Goal: Information Seeking & Learning: Find specific fact

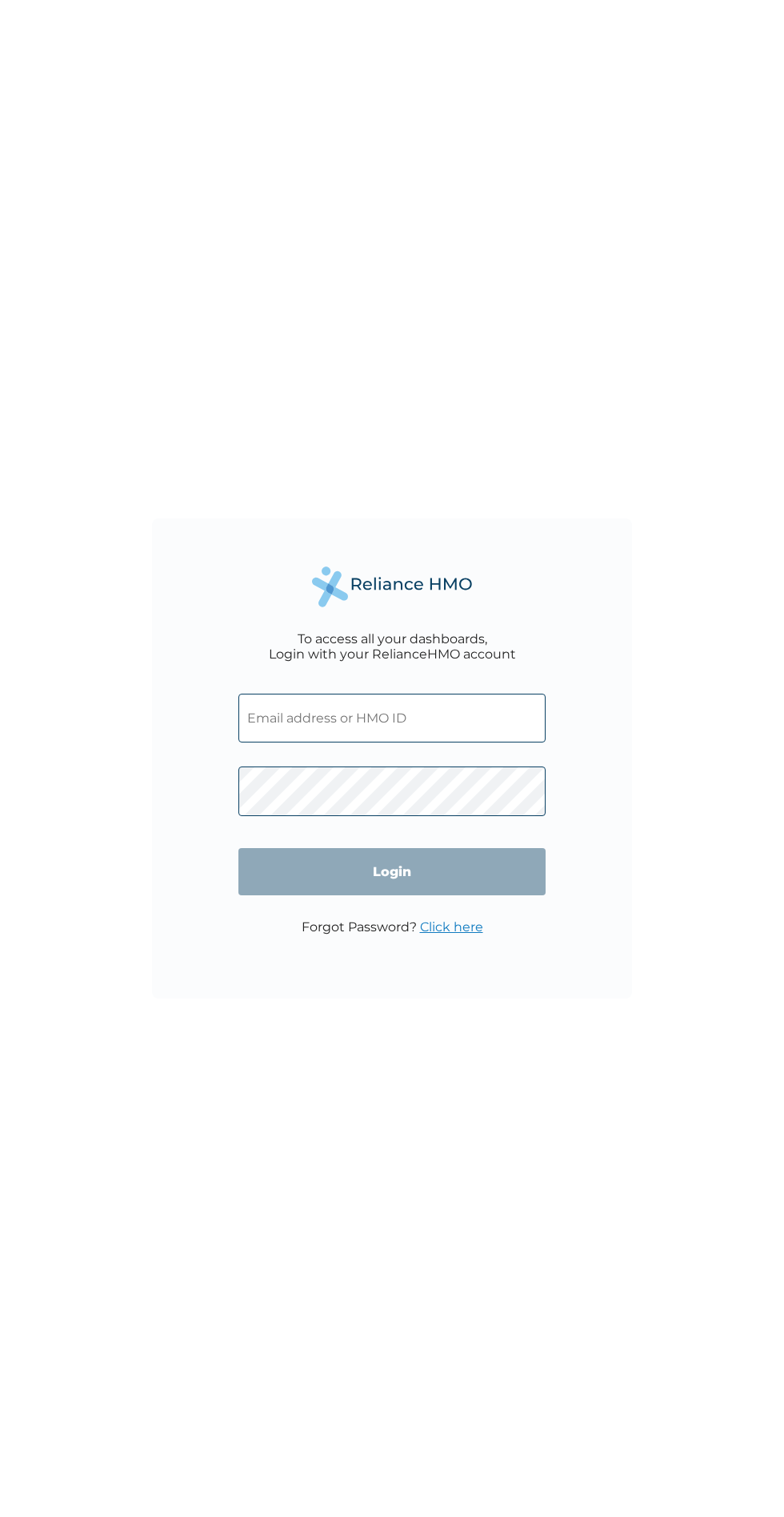
click at [420, 724] on input "text" at bounding box center [392, 718] width 307 height 49
click at [447, 724] on input "text" at bounding box center [392, 718] width 307 height 49
type input "[EMAIL_ADDRESS][DOMAIN_NAME]"
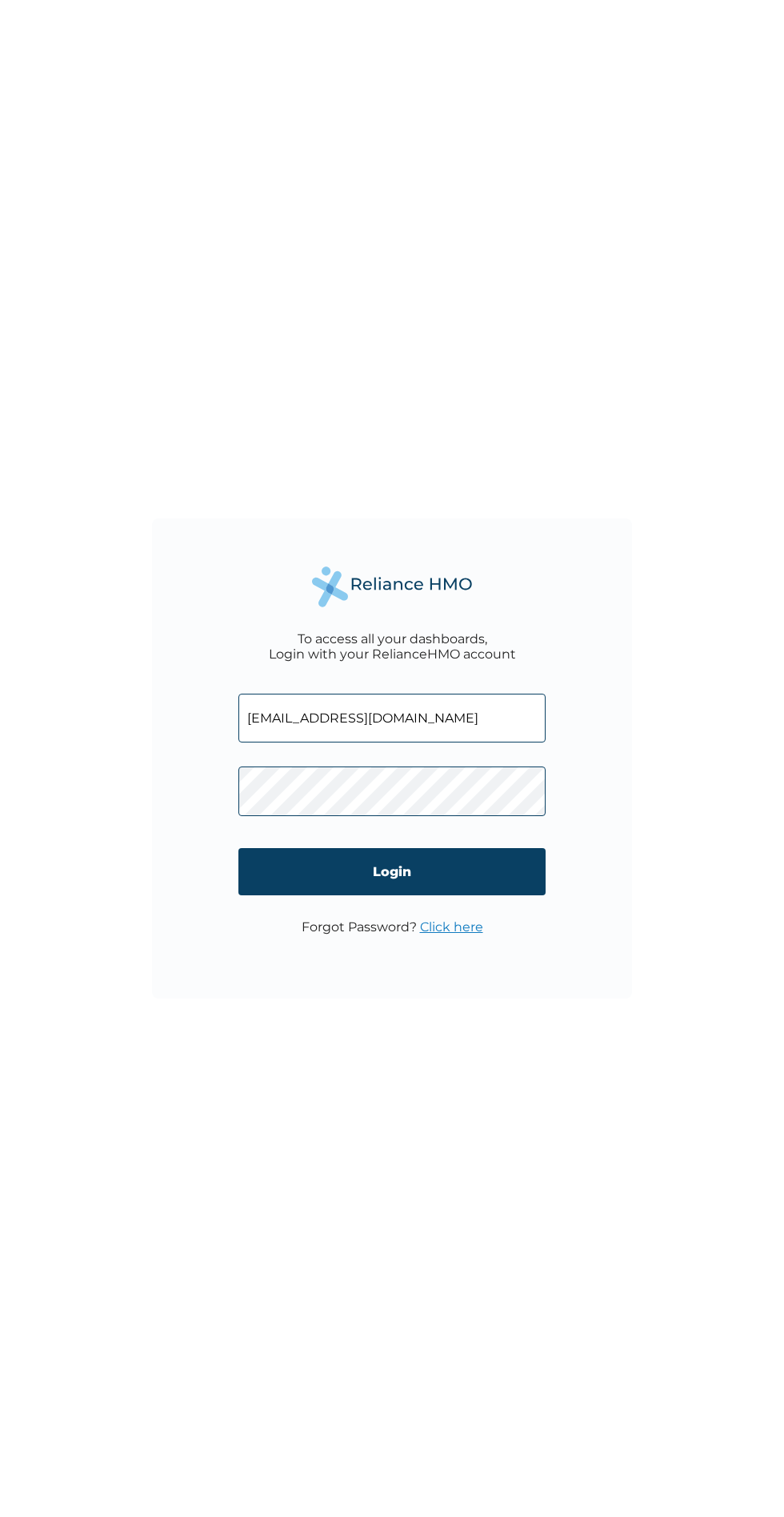
click at [528, 872] on input "Login" at bounding box center [392, 872] width 307 height 48
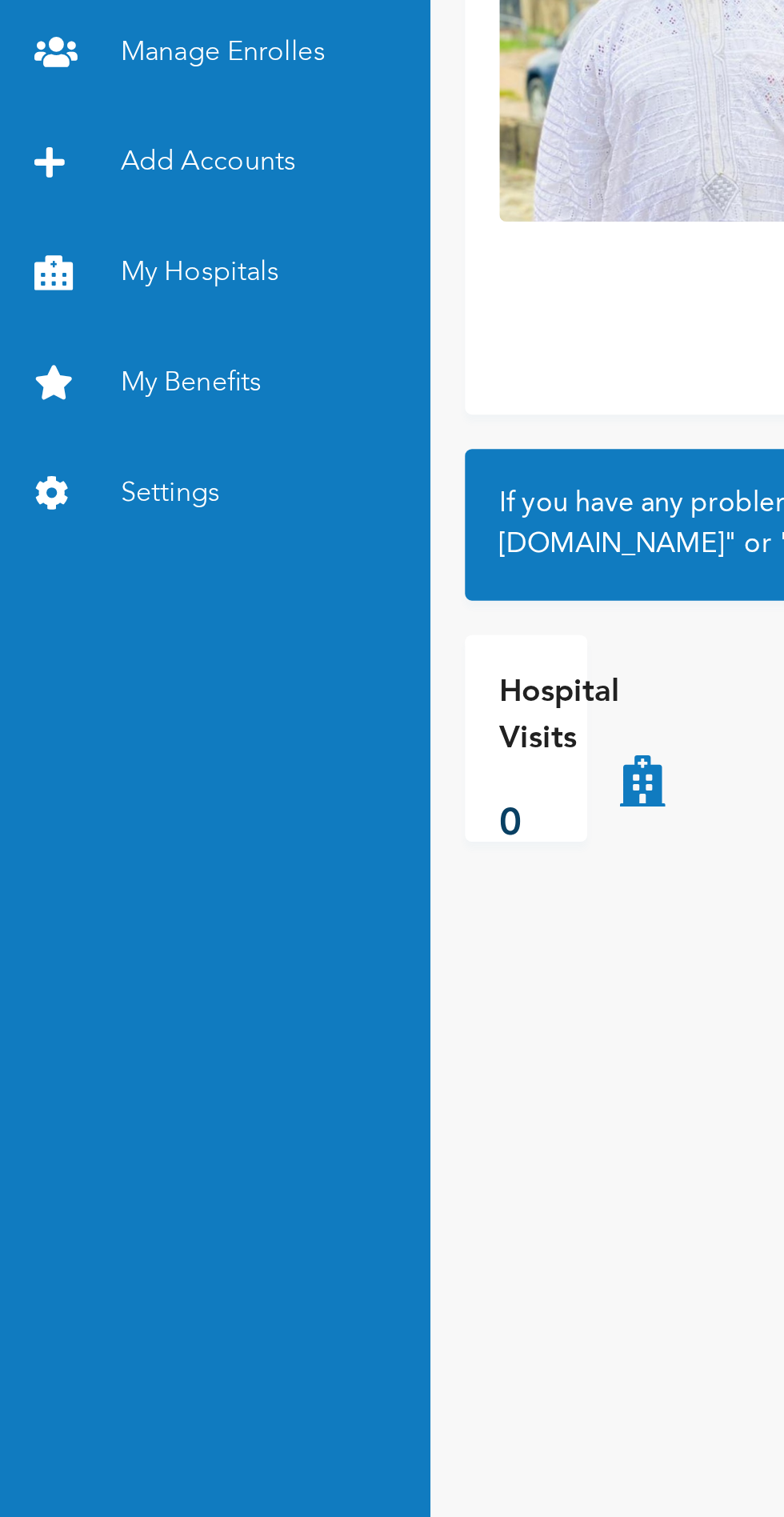
click at [111, 398] on link "My Hospitals" at bounding box center [100, 396] width 200 height 51
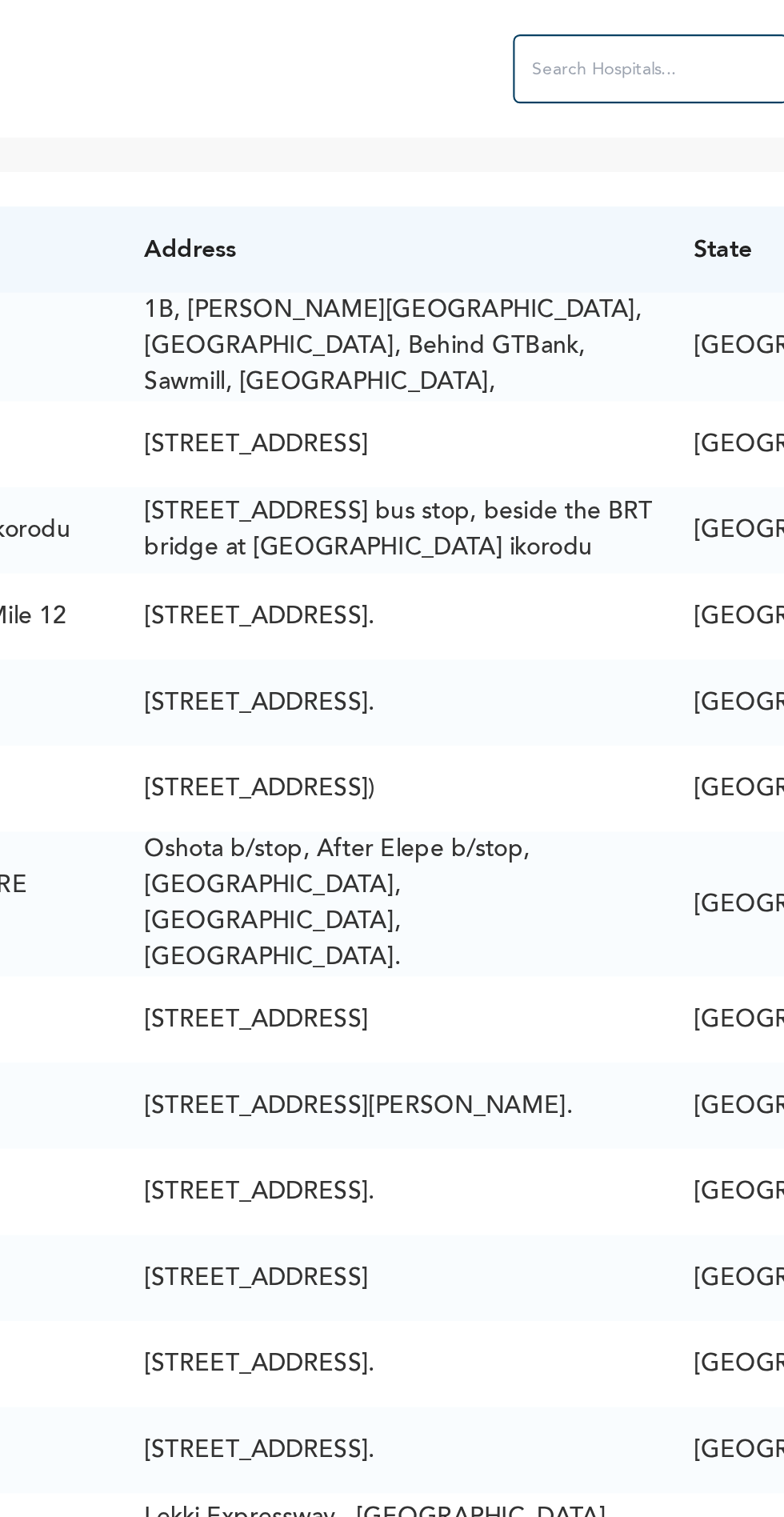
click at [625, 32] on input "text" at bounding box center [689, 32] width 128 height 32
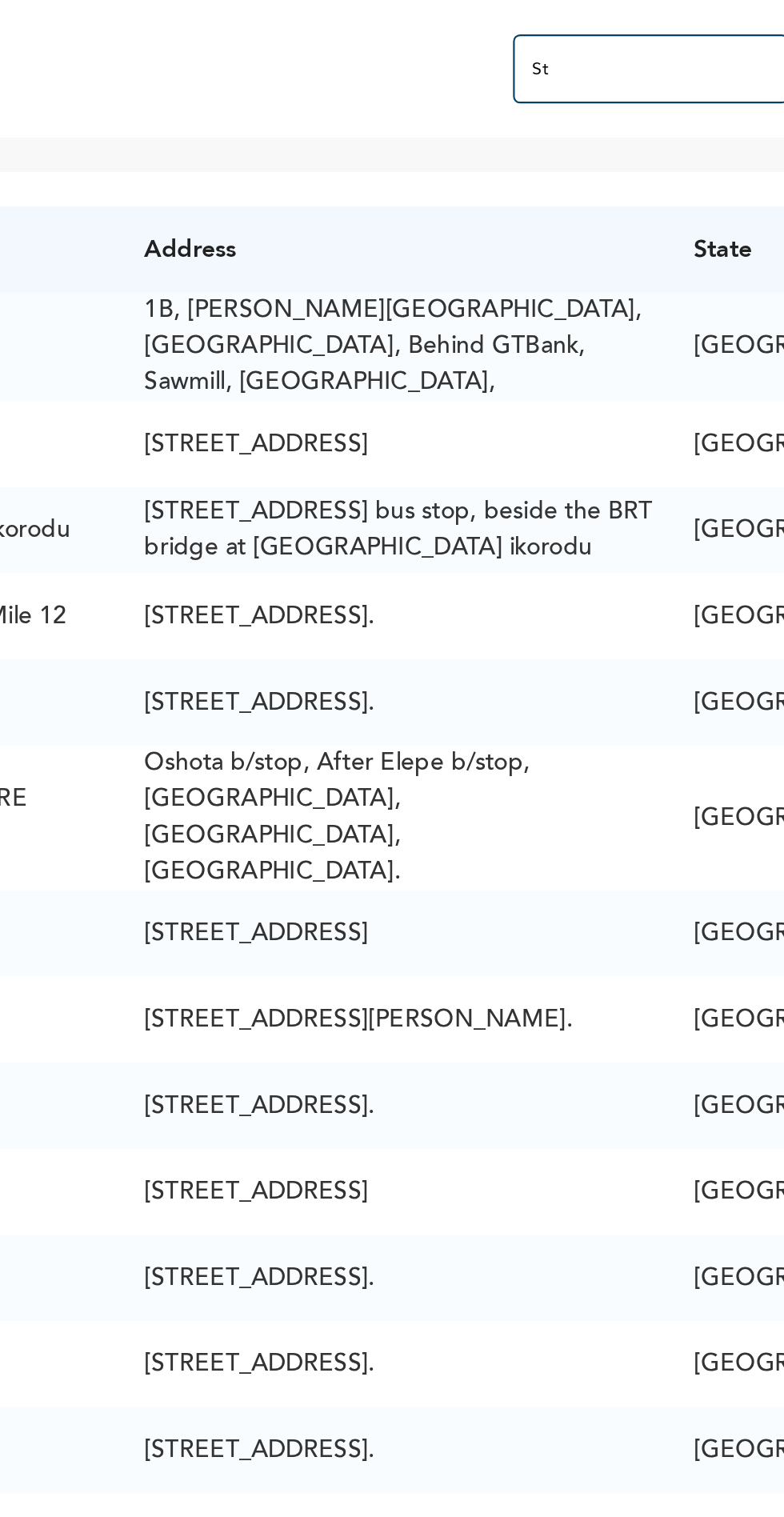
type input "S"
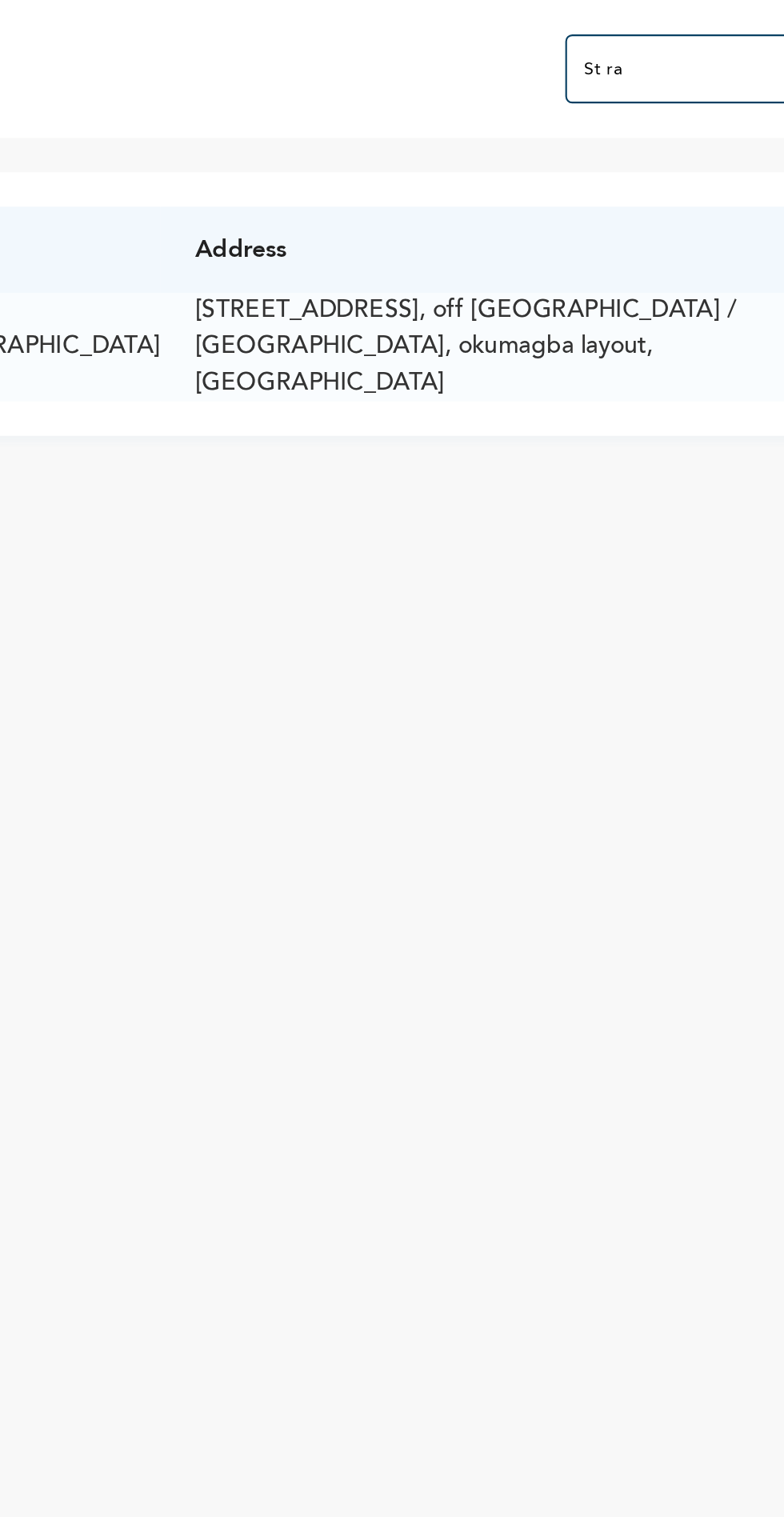
click at [608, 35] on input "St ra" at bounding box center [616, 32] width 128 height 32
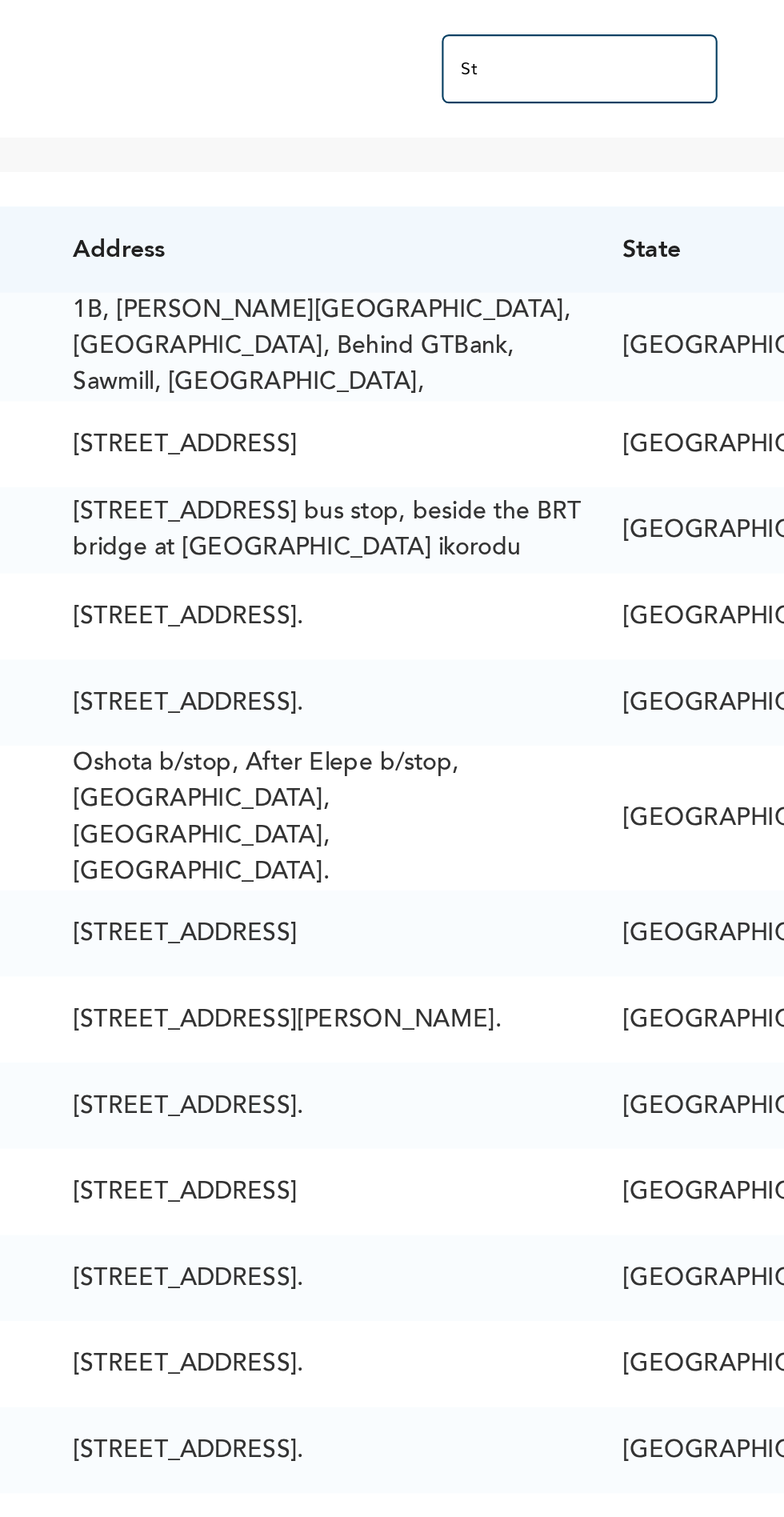
type input "S"
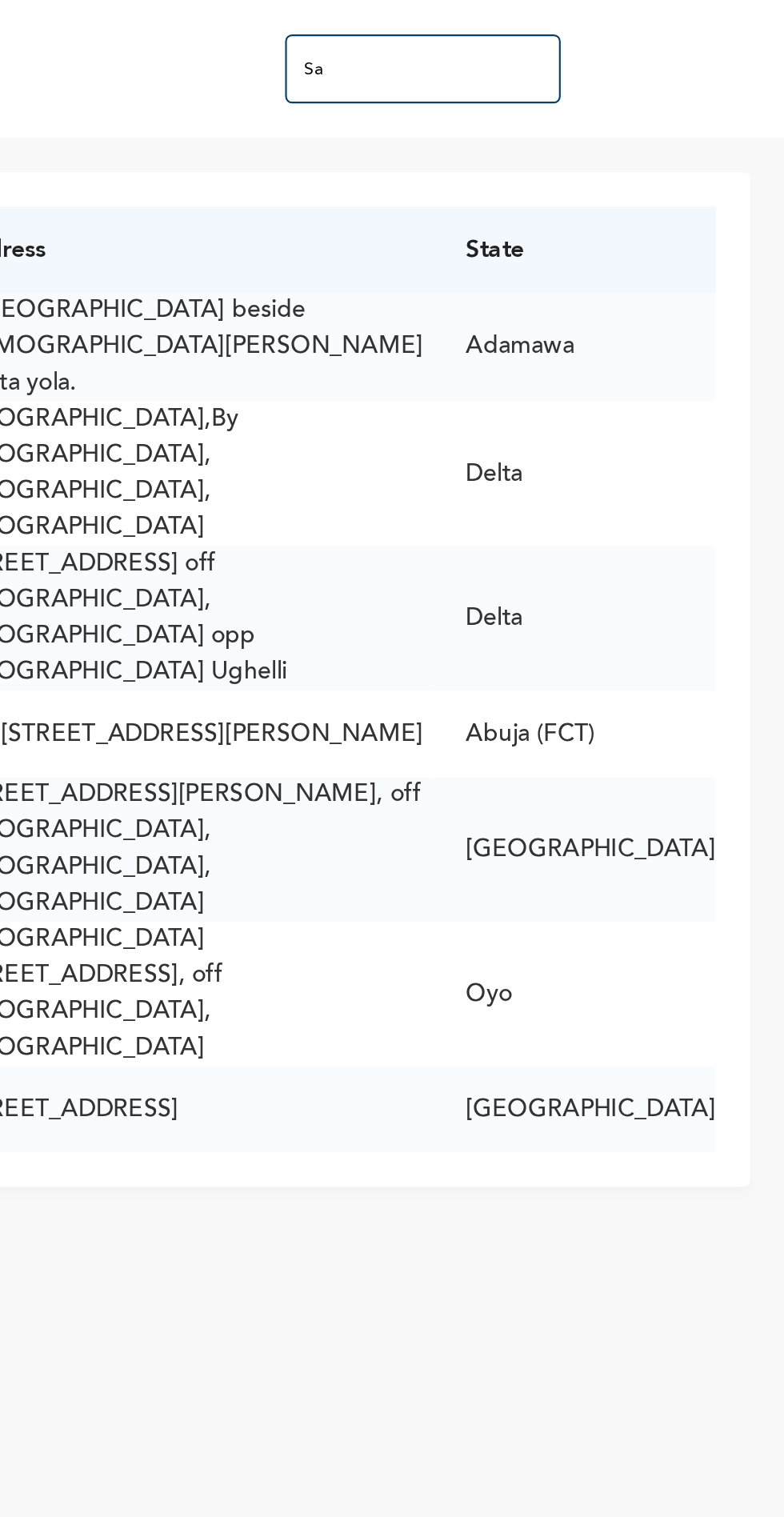
type input "S"
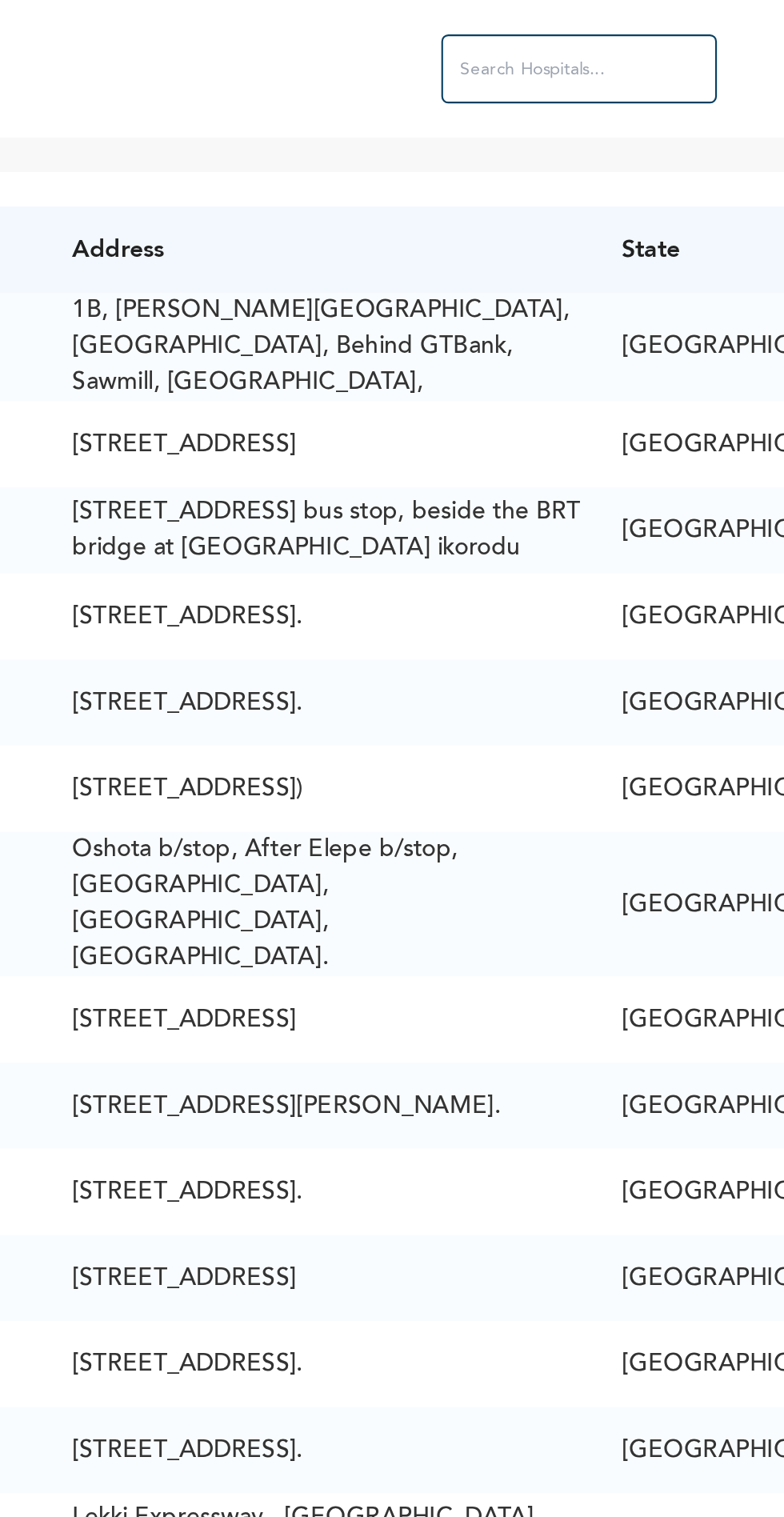
click at [645, 36] on input "text" at bounding box center [689, 32] width 128 height 32
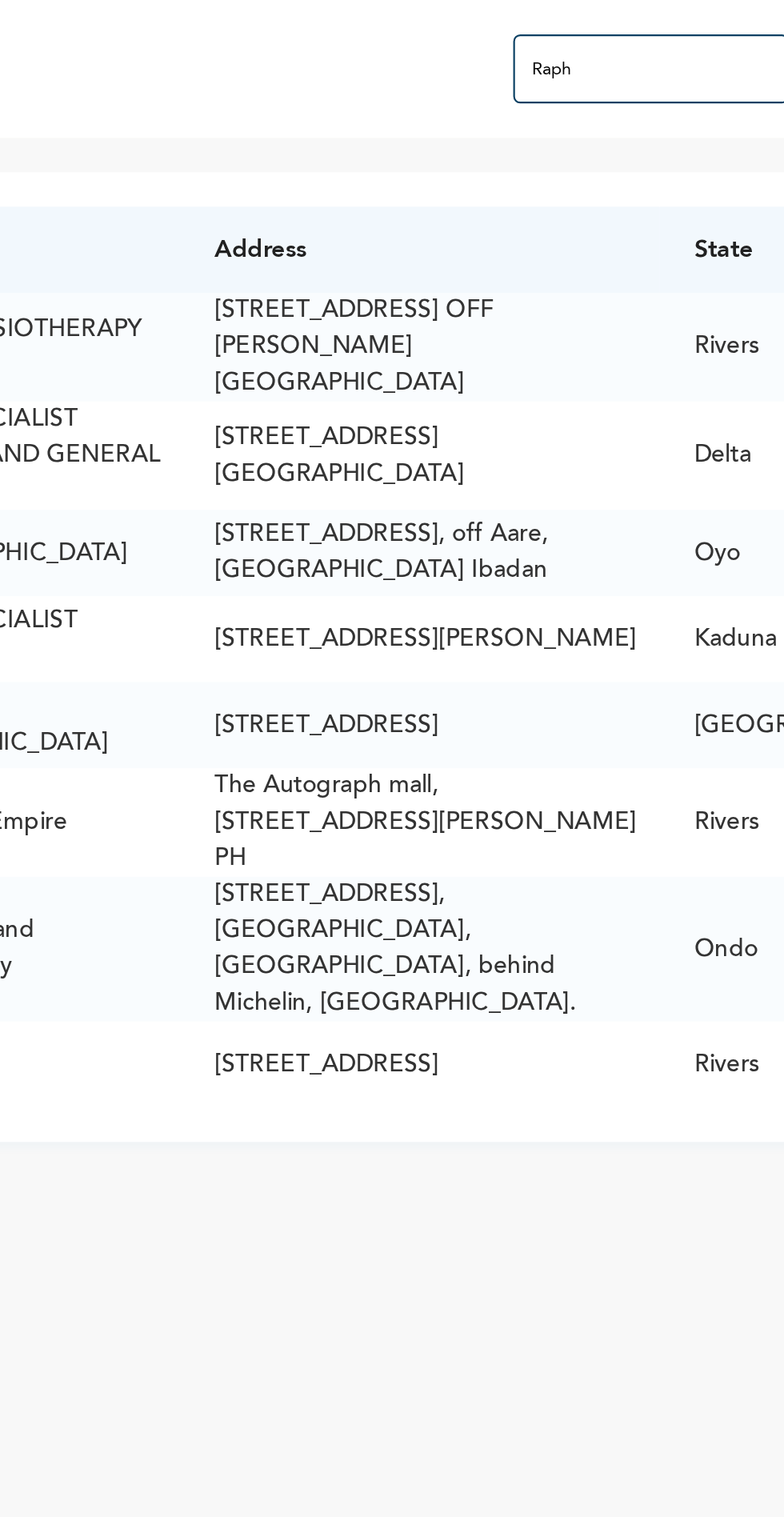
click at [617, 29] on input "Raph" at bounding box center [616, 32] width 128 height 32
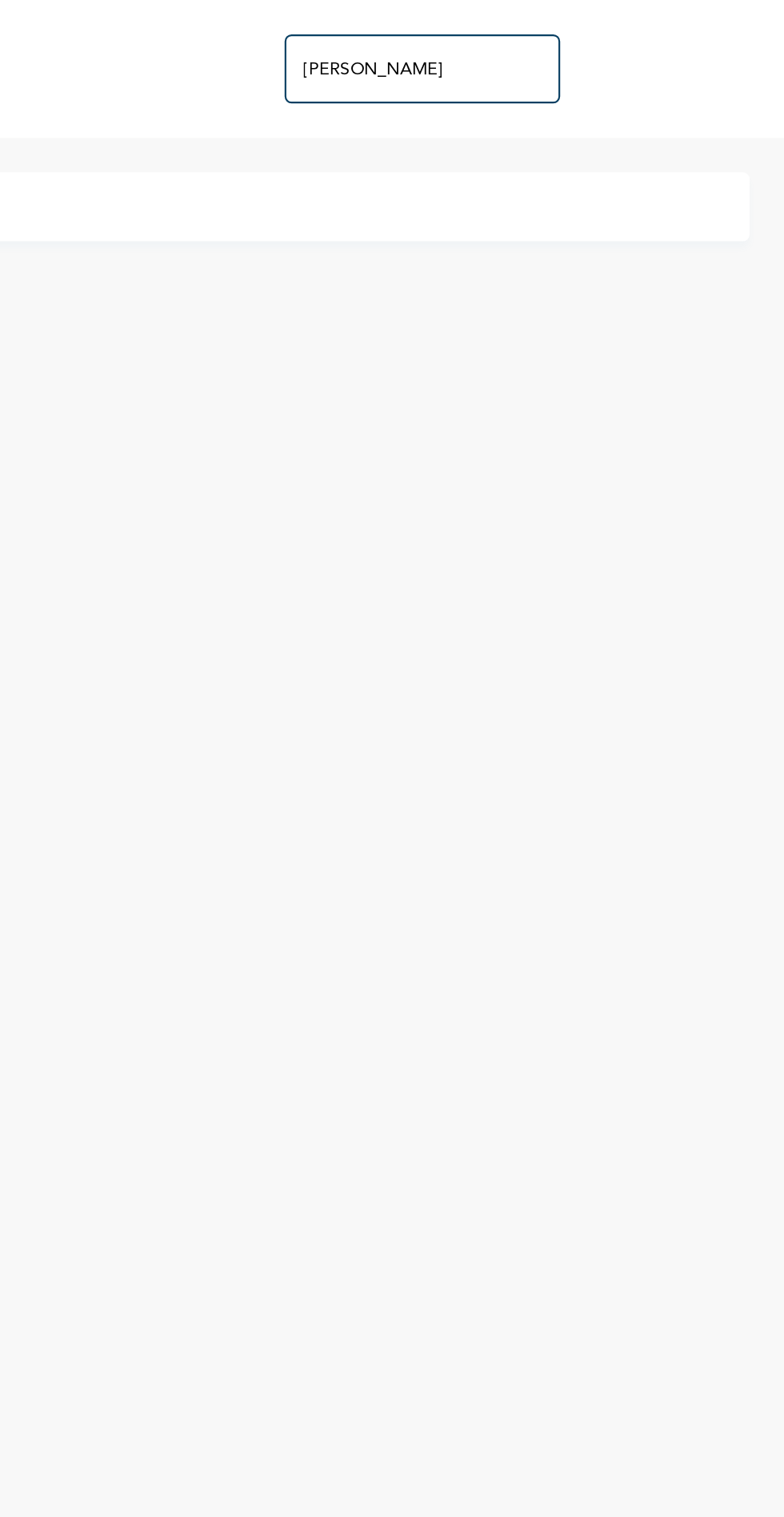
click at [646, 29] on input "[PERSON_NAME]" at bounding box center [616, 32] width 128 height 32
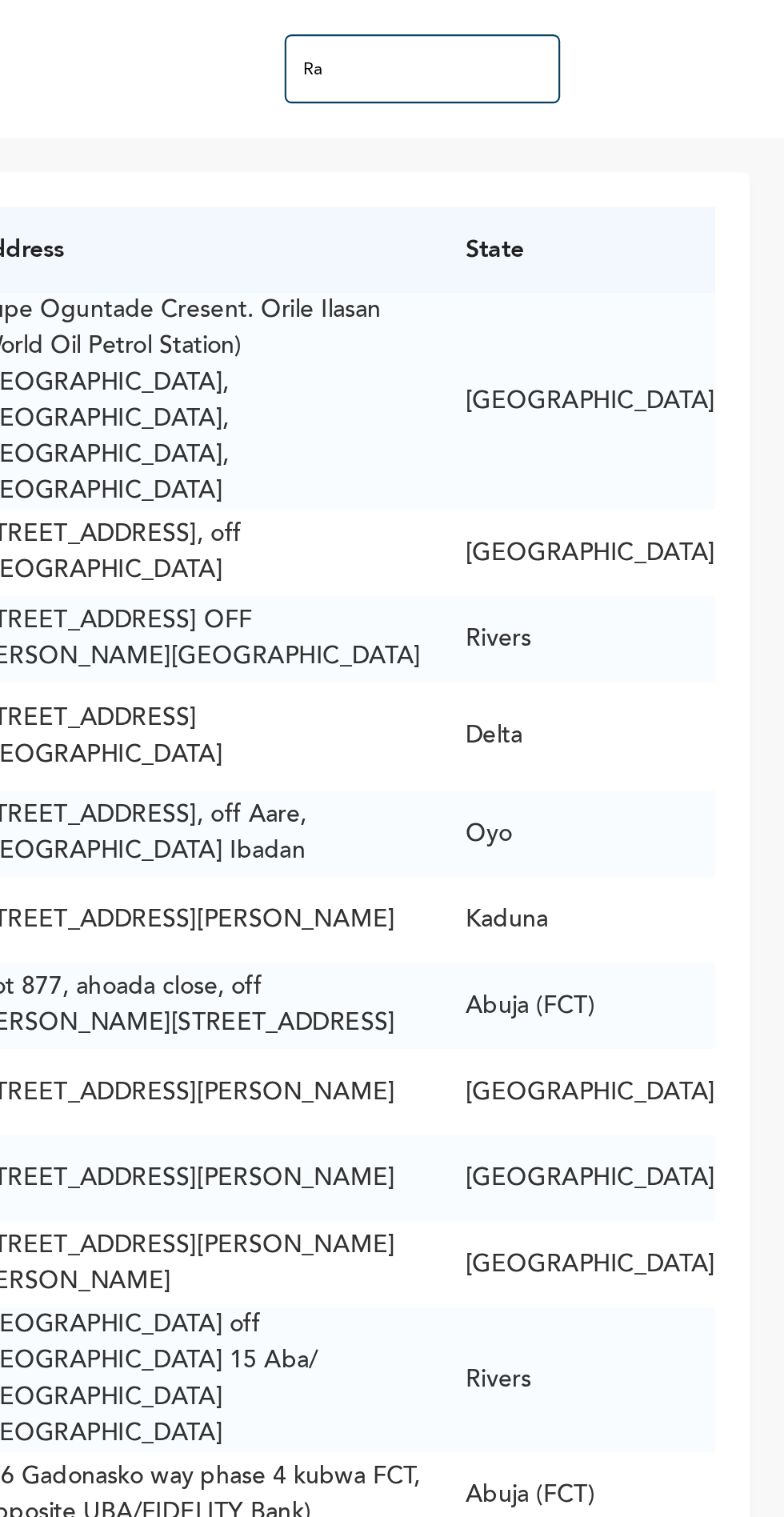
type input "R"
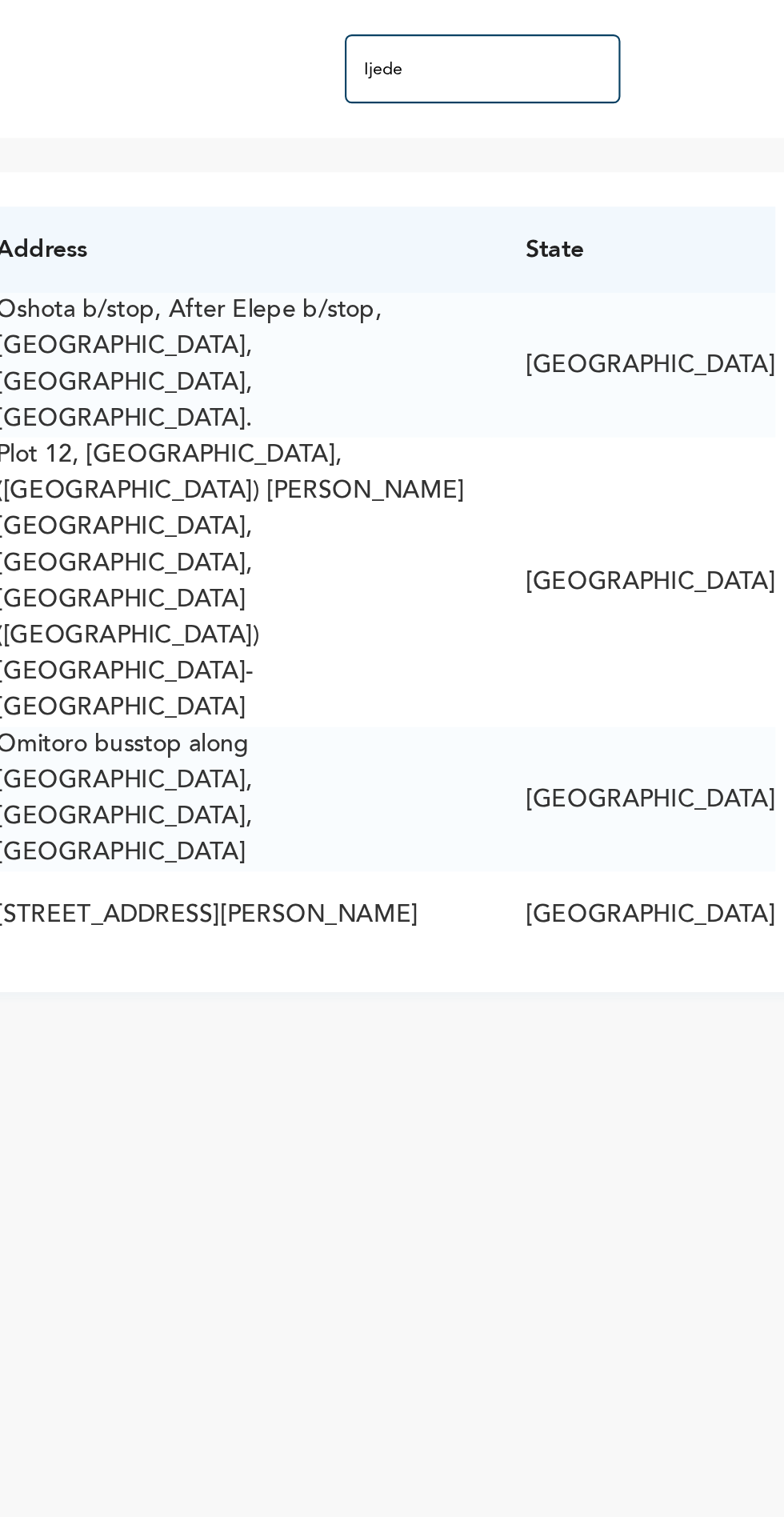
click at [617, 32] on input "Ijede" at bounding box center [616, 32] width 128 height 32
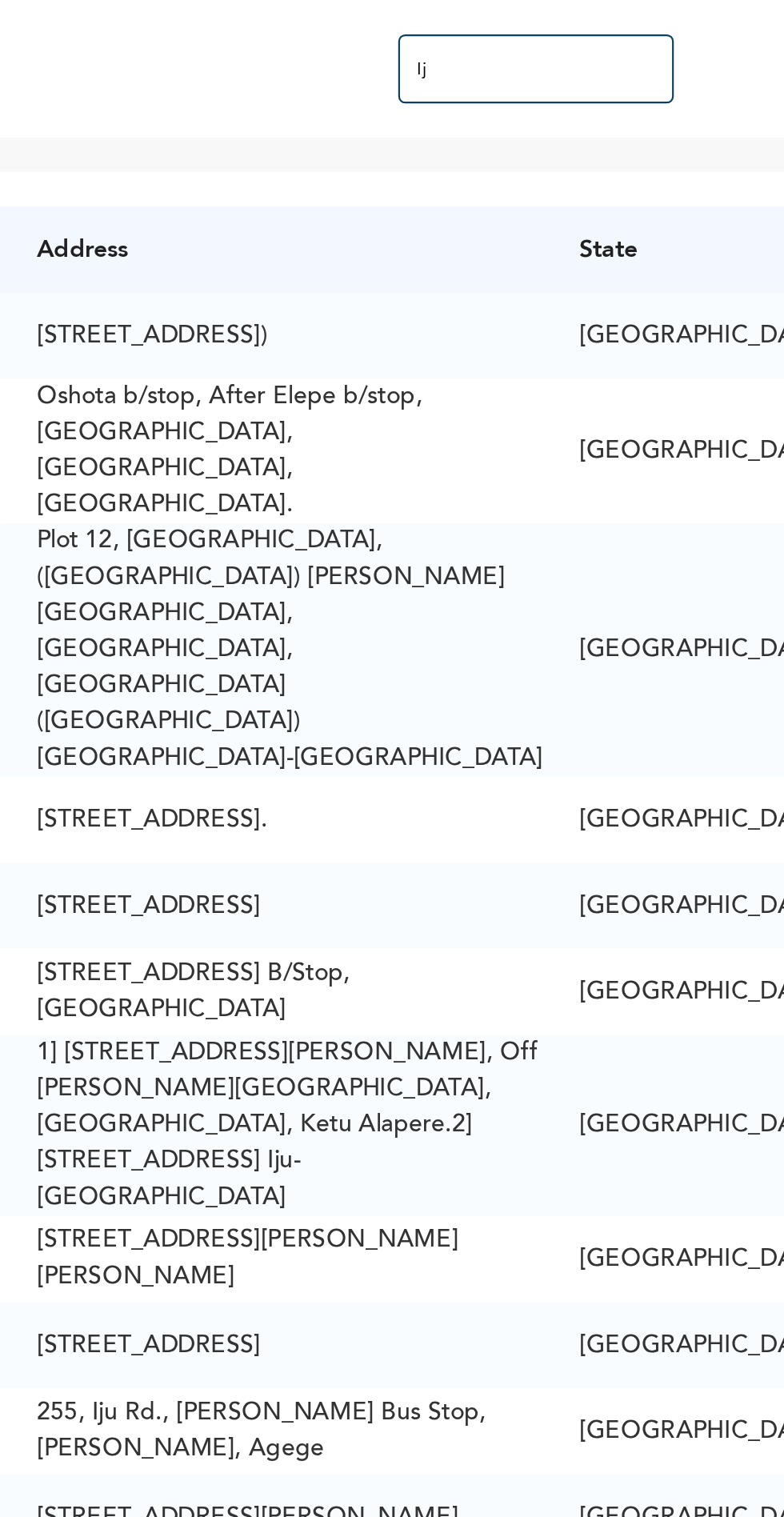
type input "I"
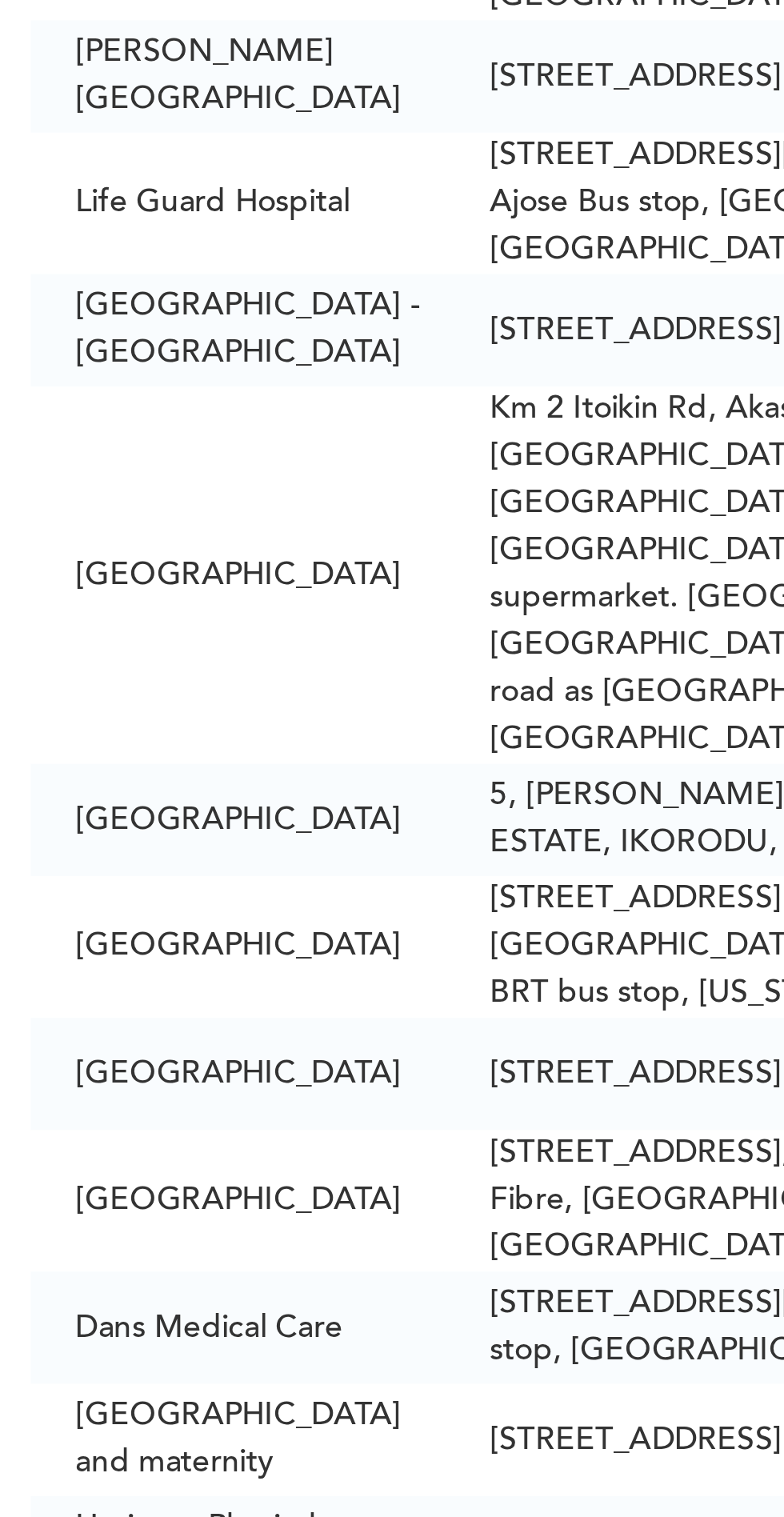
scroll to position [939, 0]
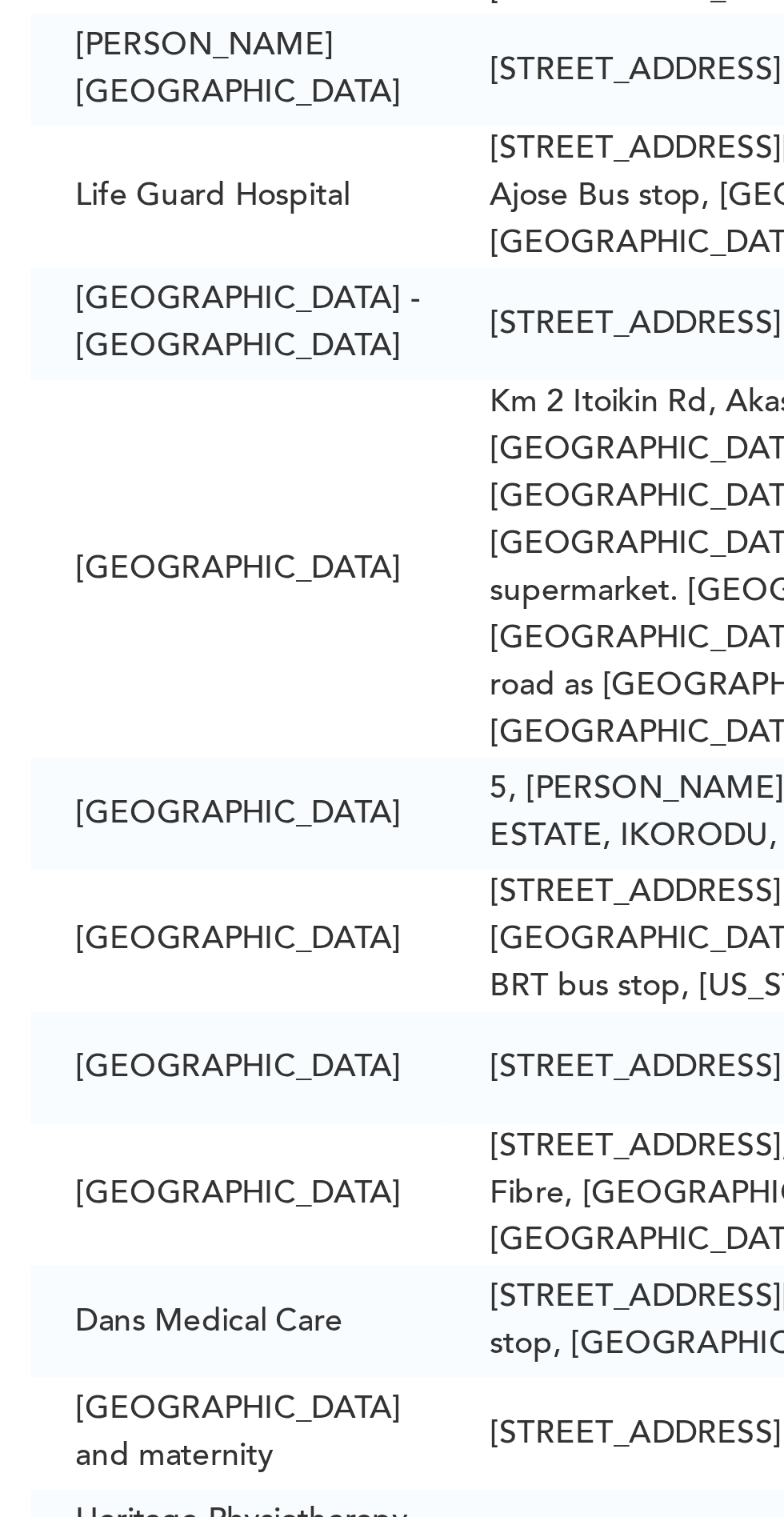
type input "Ikorodu"
click at [419, 721] on td "[STREET_ADDRESS]" at bounding box center [499, 741] width 241 height 40
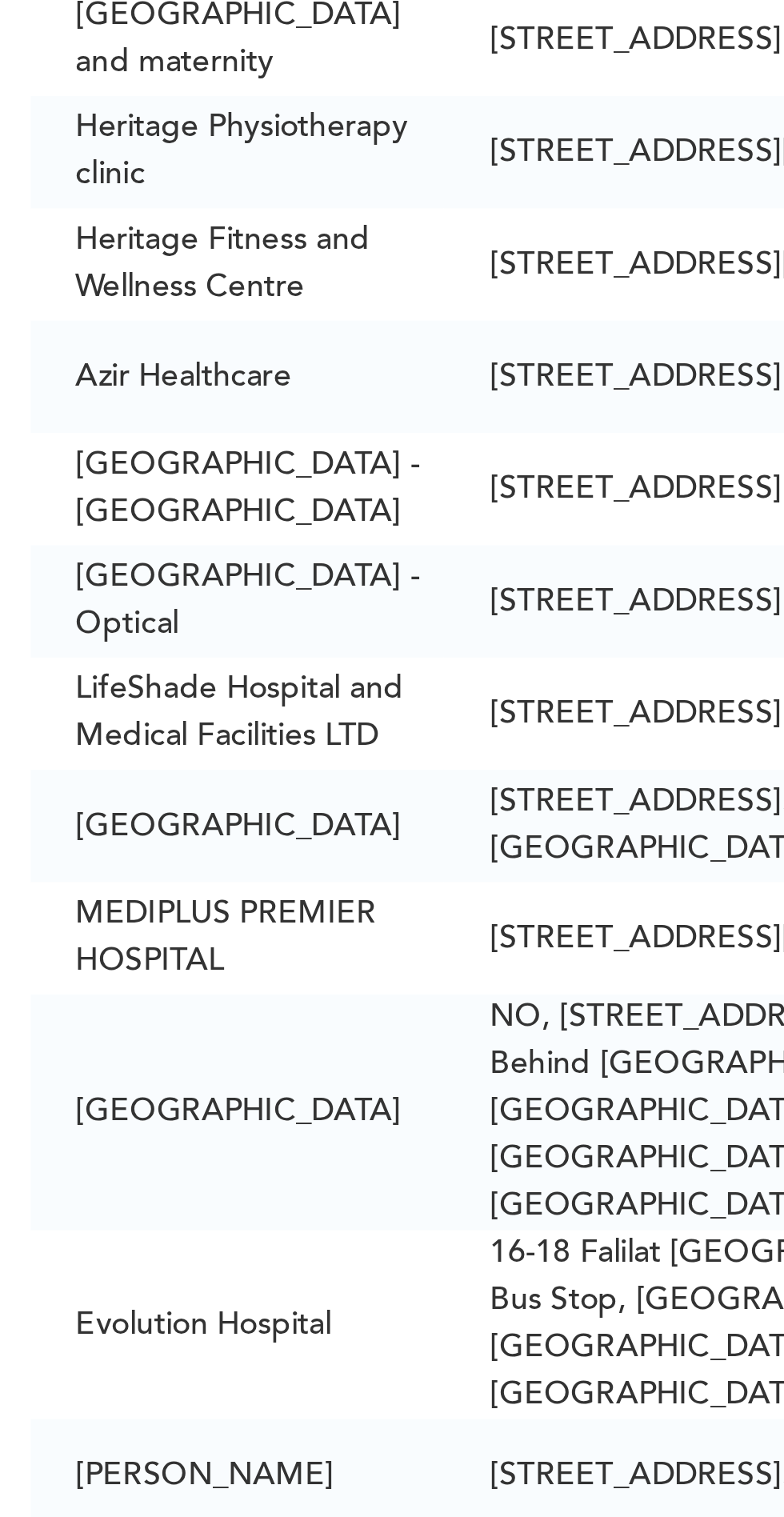
scroll to position [1124, 0]
